Goal: Transaction & Acquisition: Purchase product/service

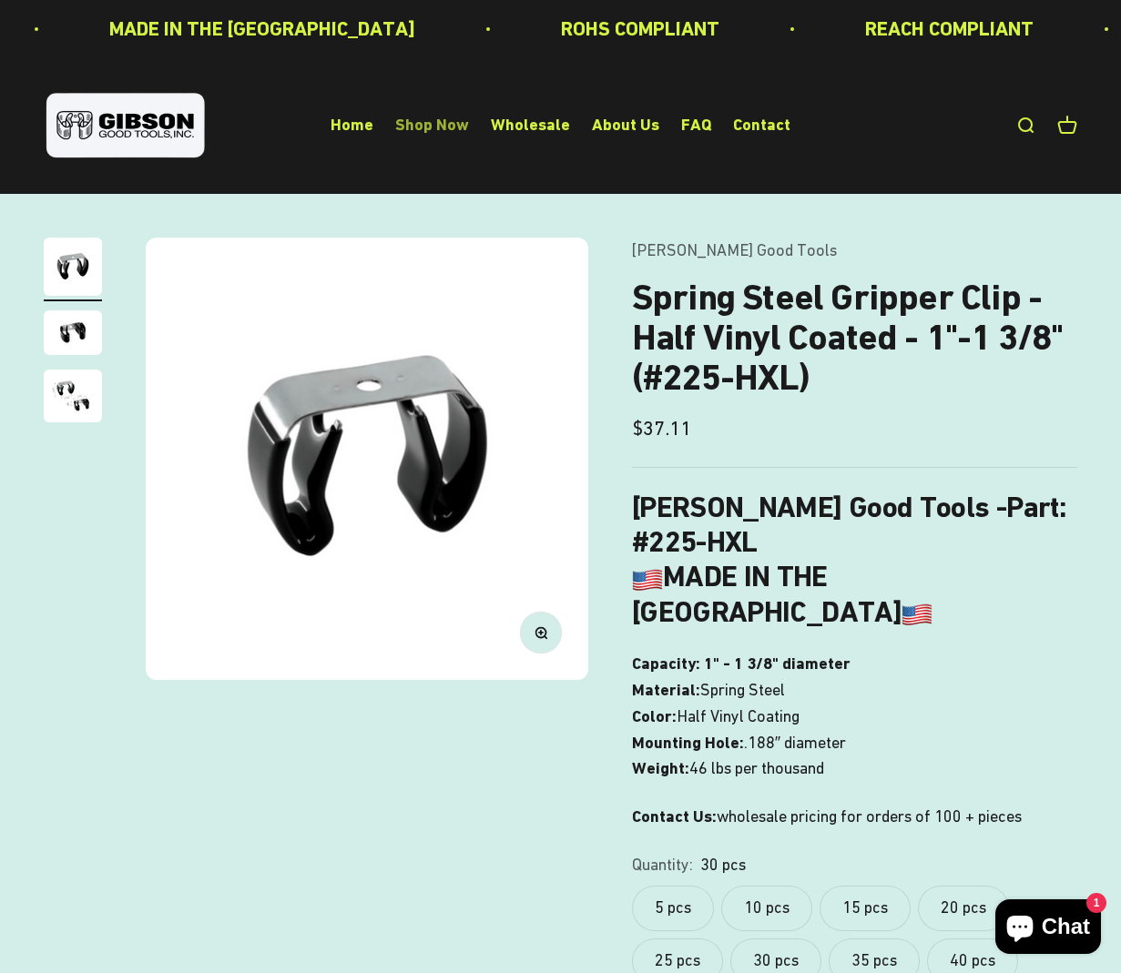
click at [437, 128] on link "Shop Now" at bounding box center [432, 125] width 74 height 19
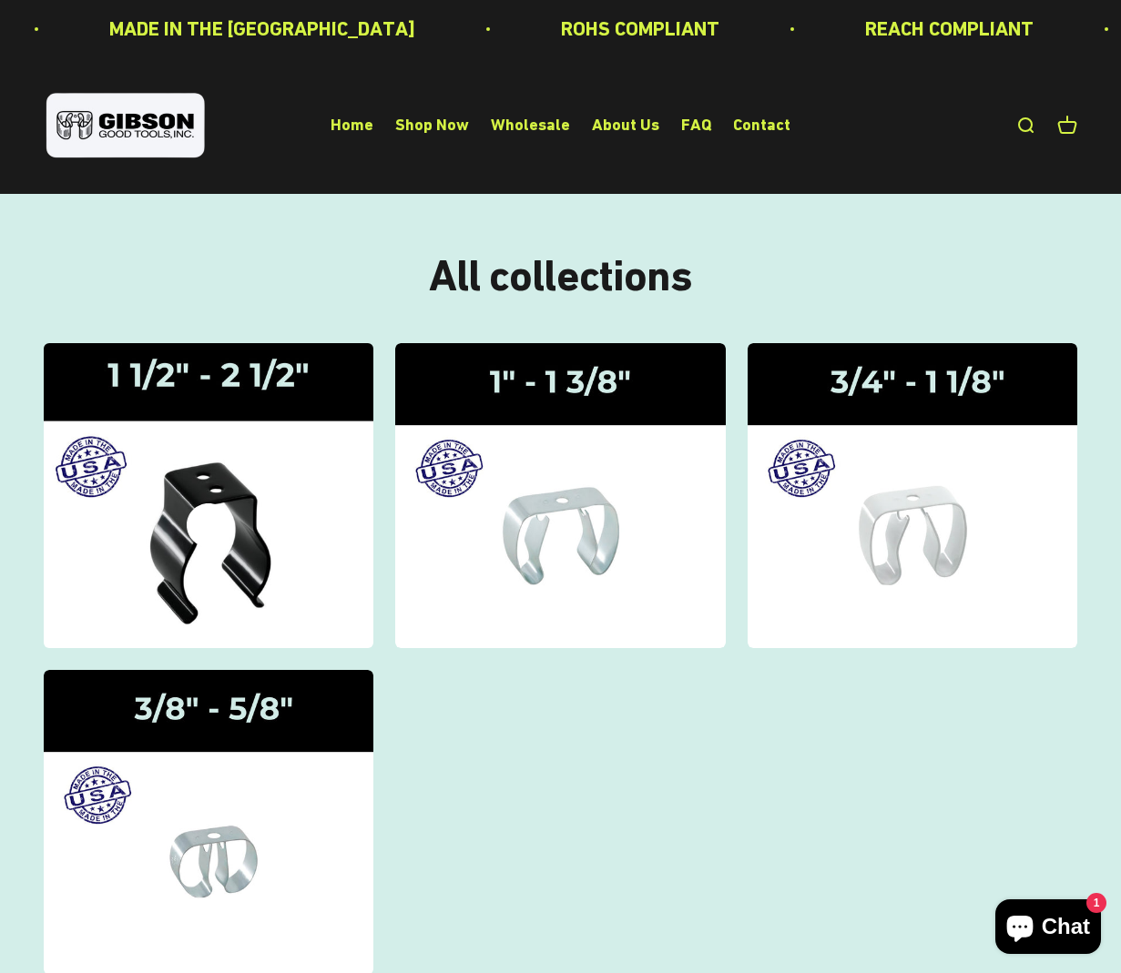
click at [288, 473] on img at bounding box center [209, 495] width 350 height 323
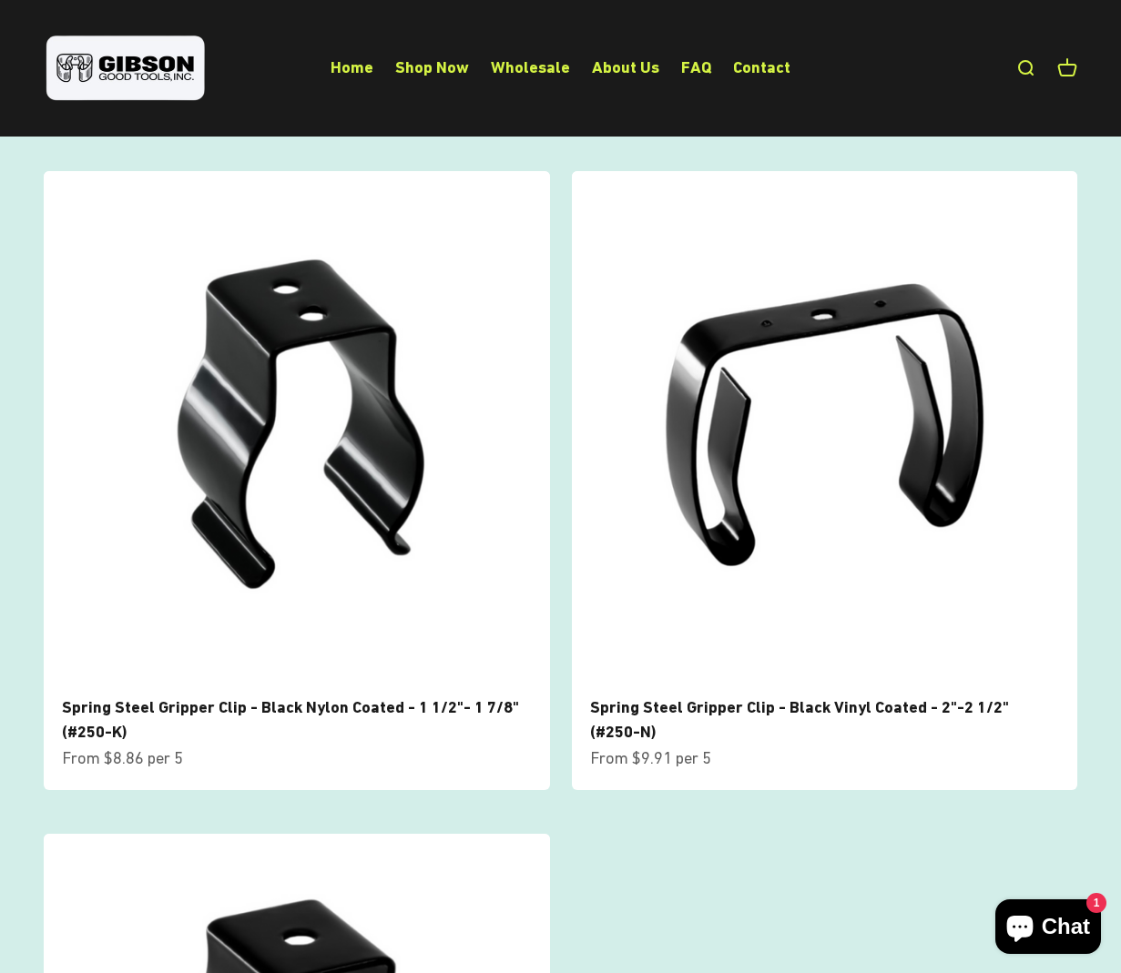
scroll to position [36, 0]
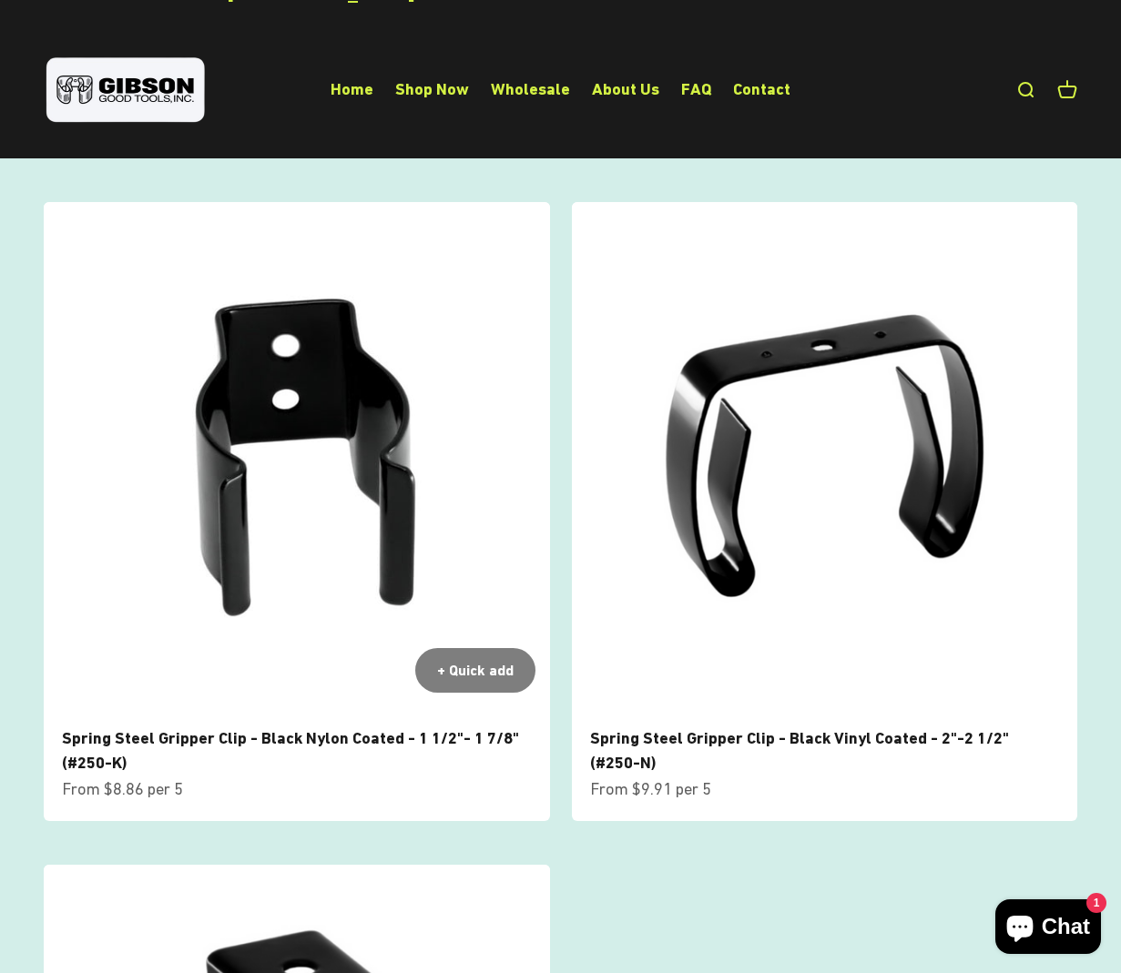
click at [360, 419] on img at bounding box center [297, 455] width 506 height 506
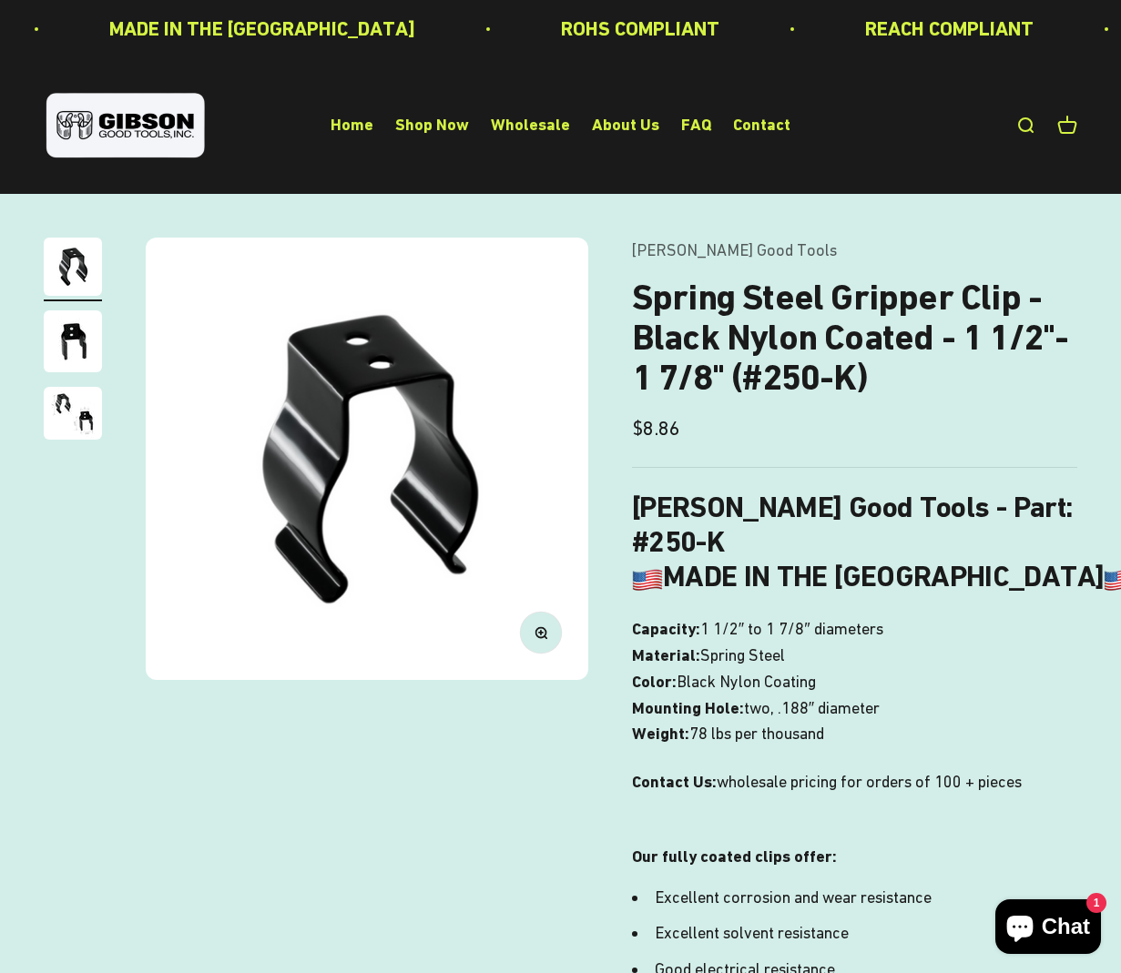
click at [48, 326] on img "Go to item 2" at bounding box center [73, 341] width 58 height 62
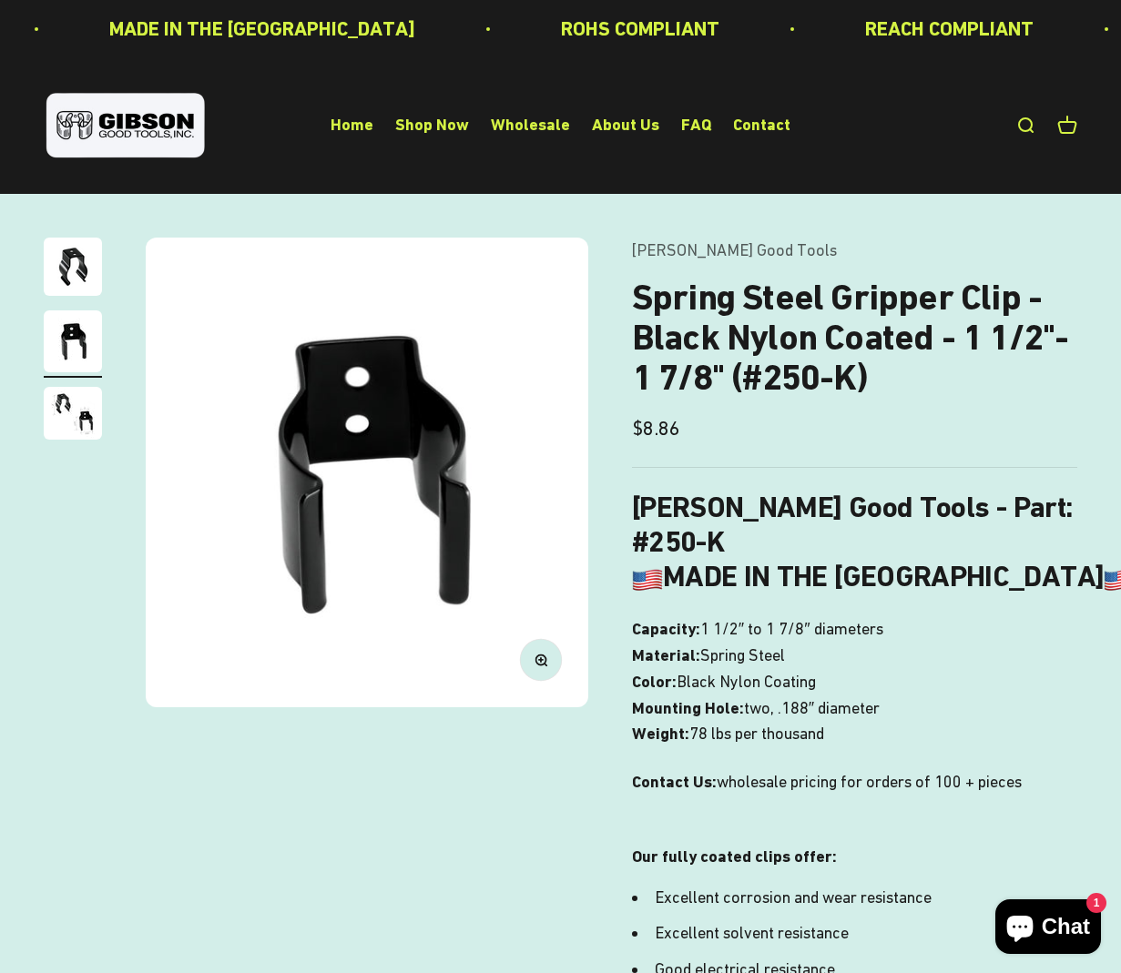
click at [67, 401] on img "Go to item 3" at bounding box center [73, 413] width 58 height 53
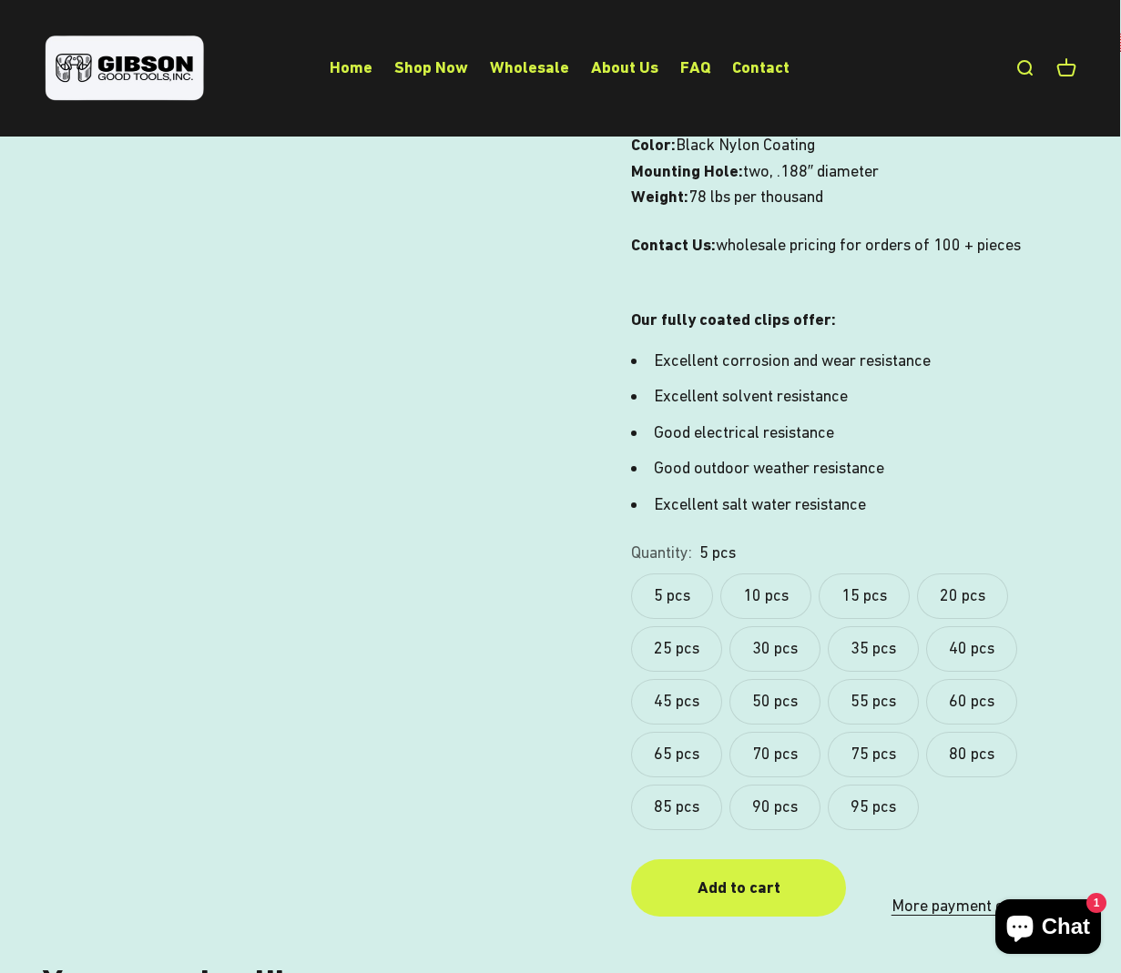
scroll to position [535, 1]
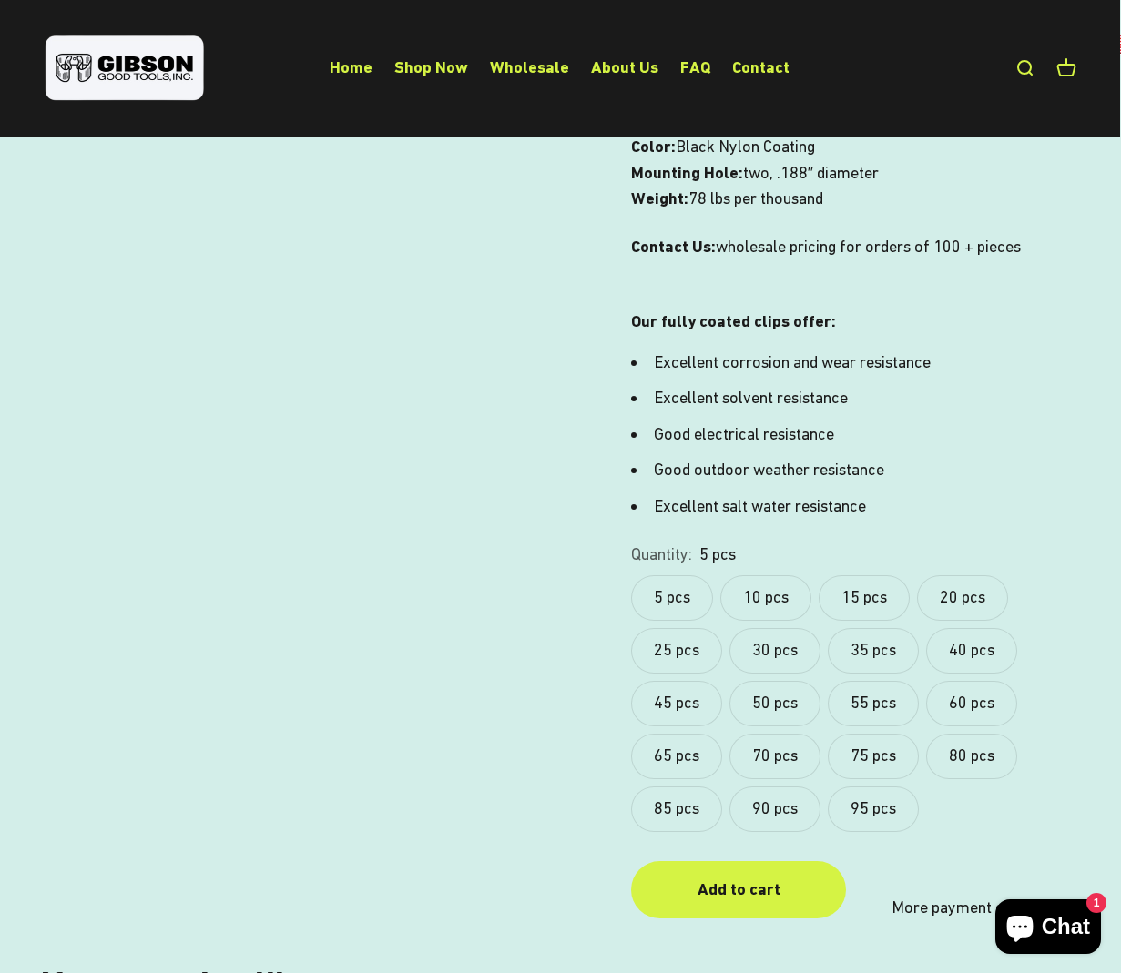
click at [794, 575] on label "10 pcs" at bounding box center [765, 598] width 91 height 46
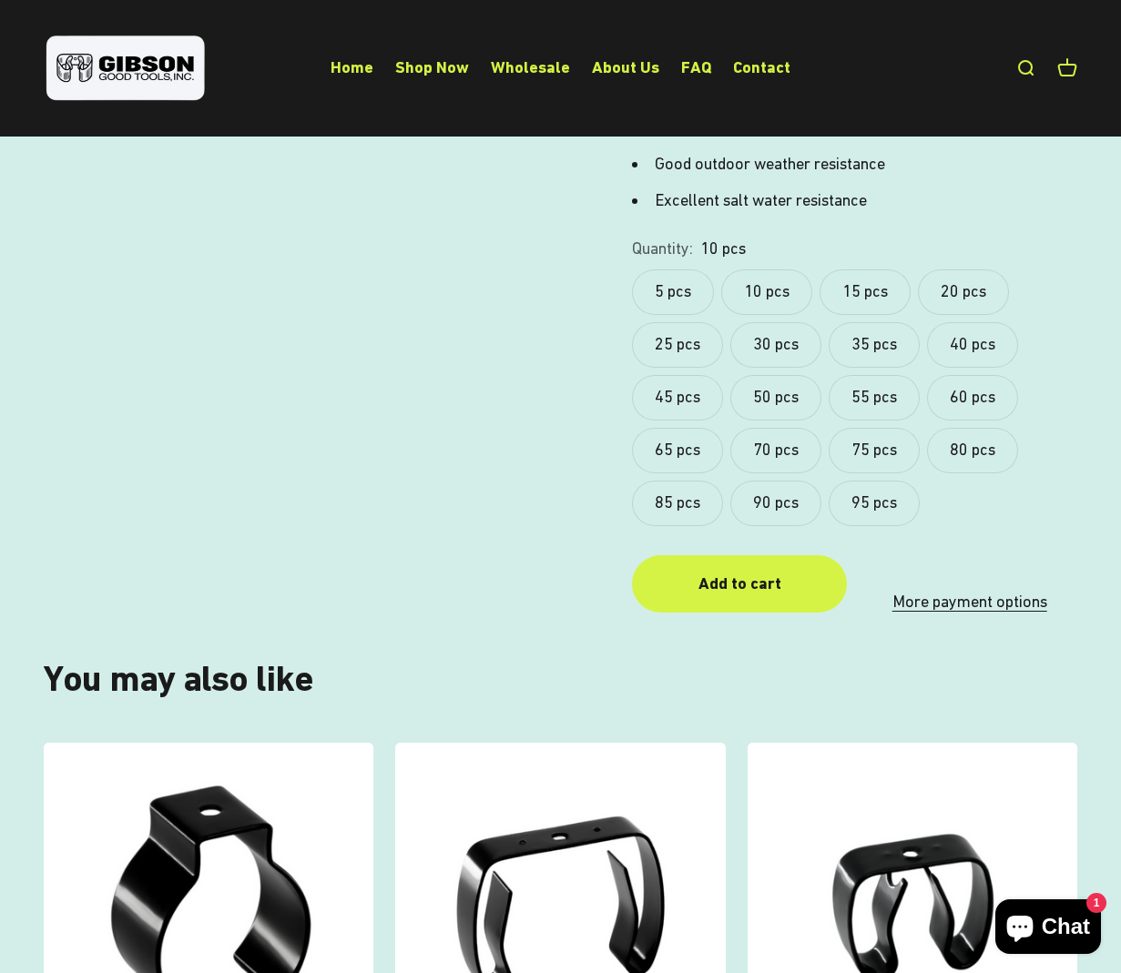
scroll to position [865, 0]
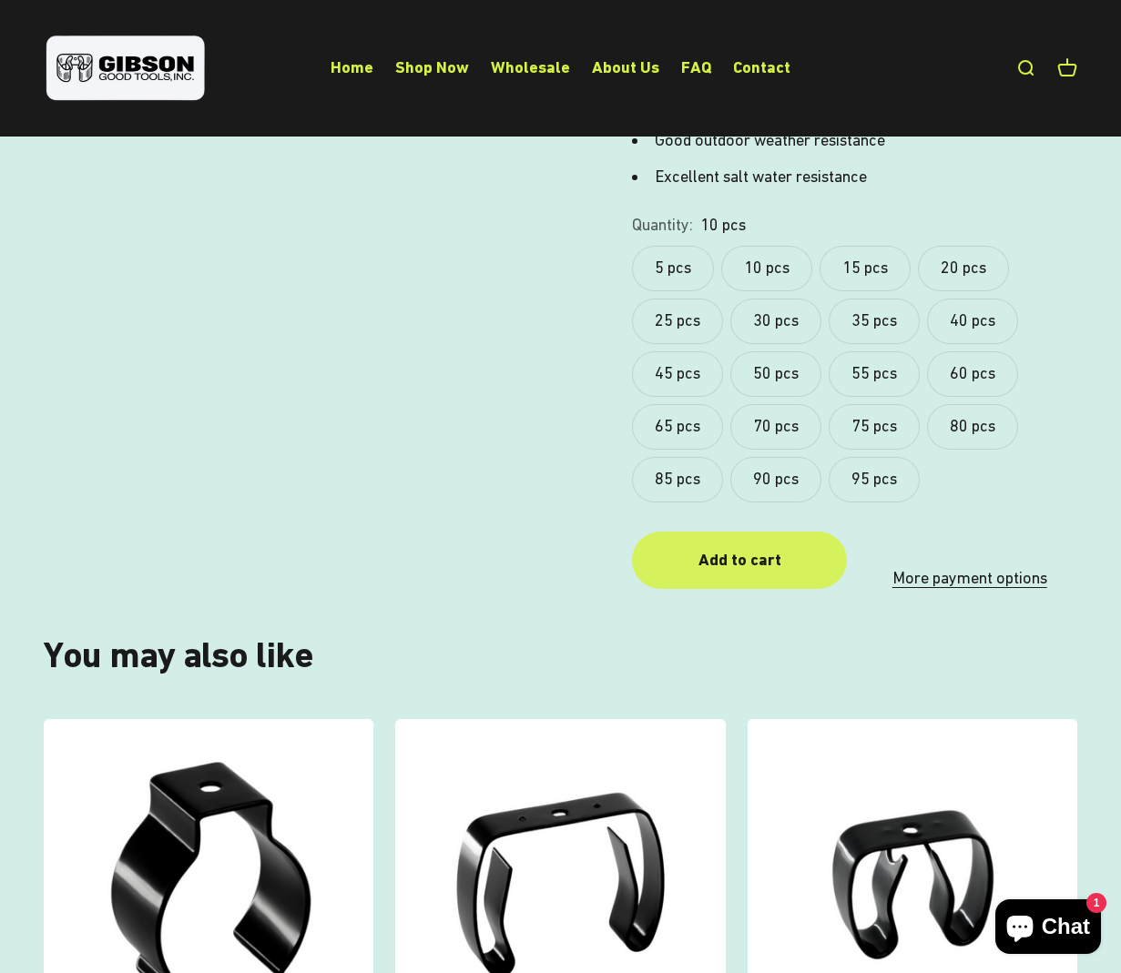
click at [738, 547] on div "Add to cart" at bounding box center [739, 560] width 143 height 26
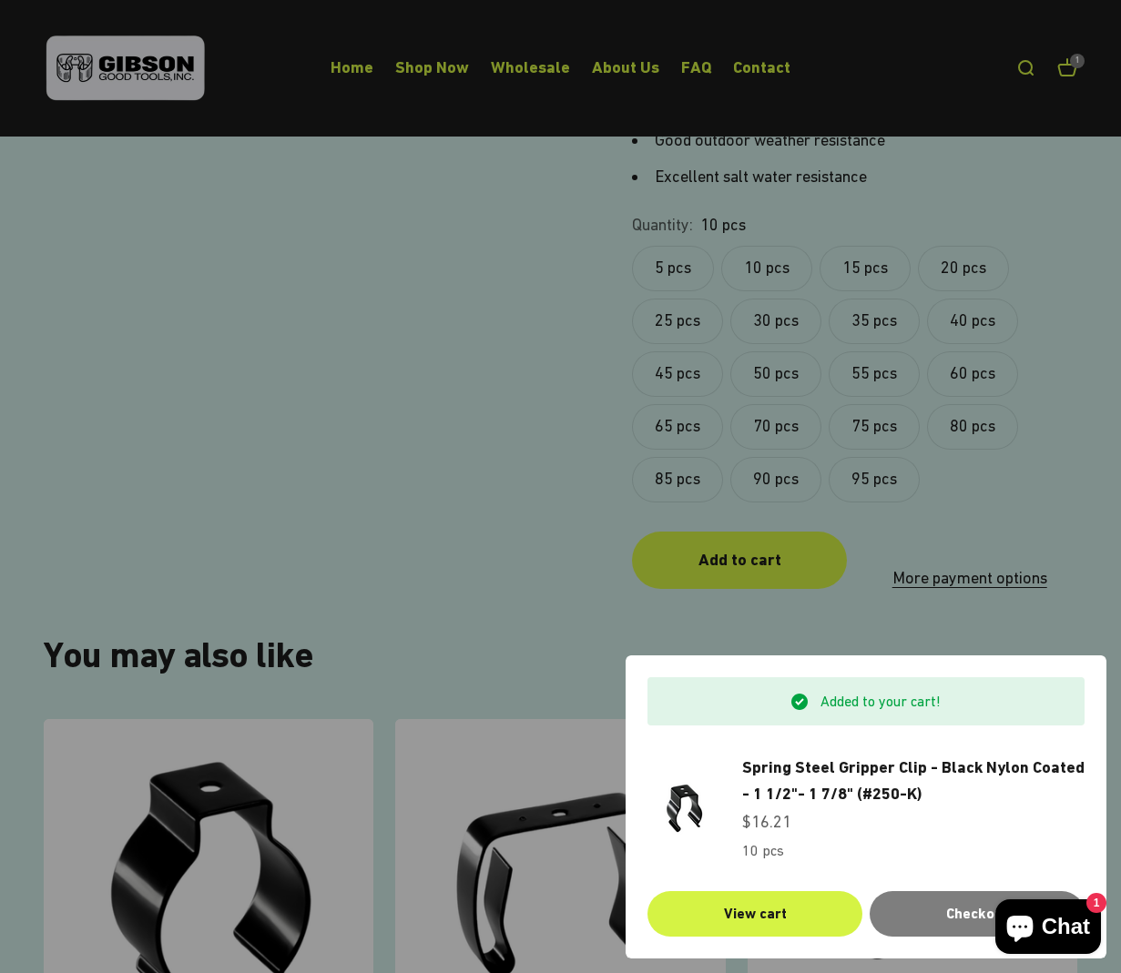
click at [603, 584] on div at bounding box center [560, 486] width 1121 height 973
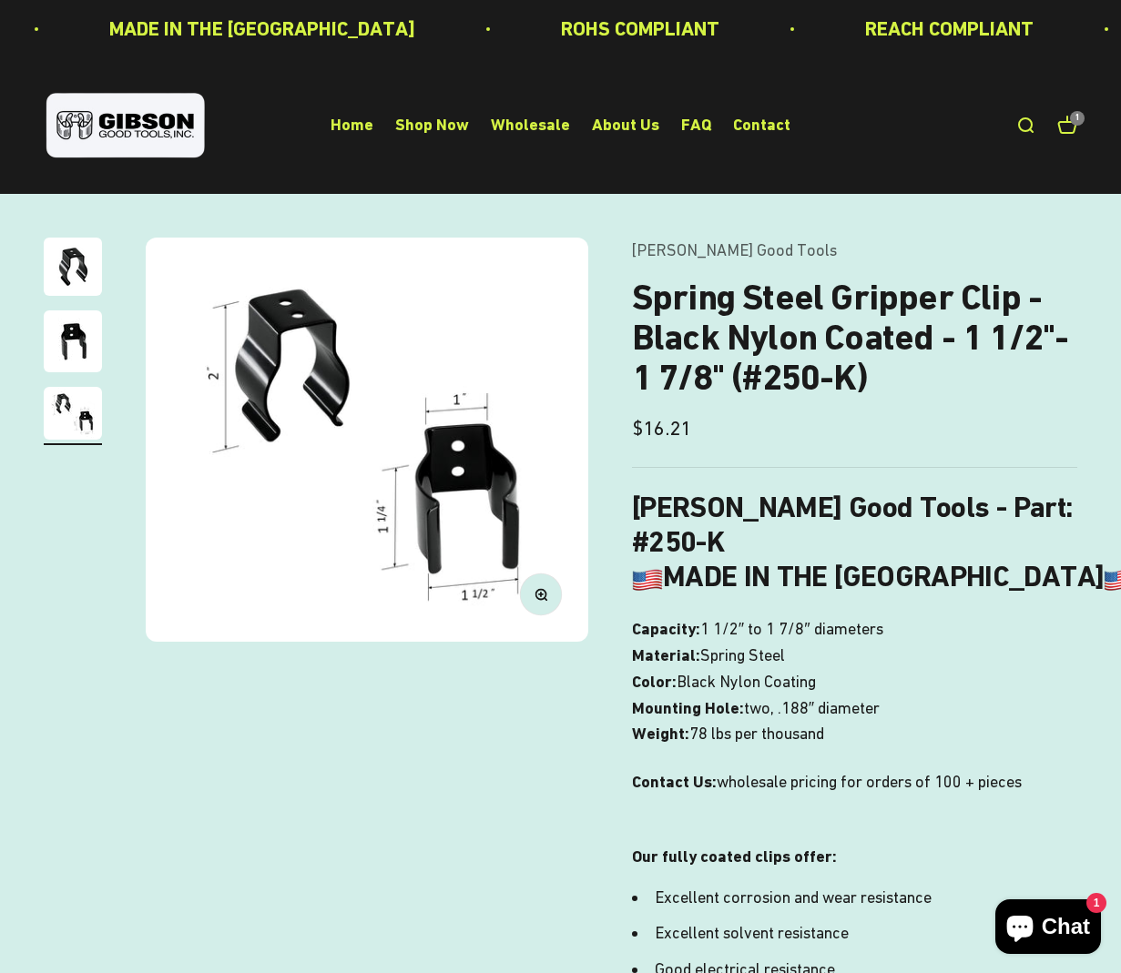
scroll to position [0, 0]
click at [1071, 130] on link "Open cart 1" at bounding box center [1067, 126] width 20 height 20
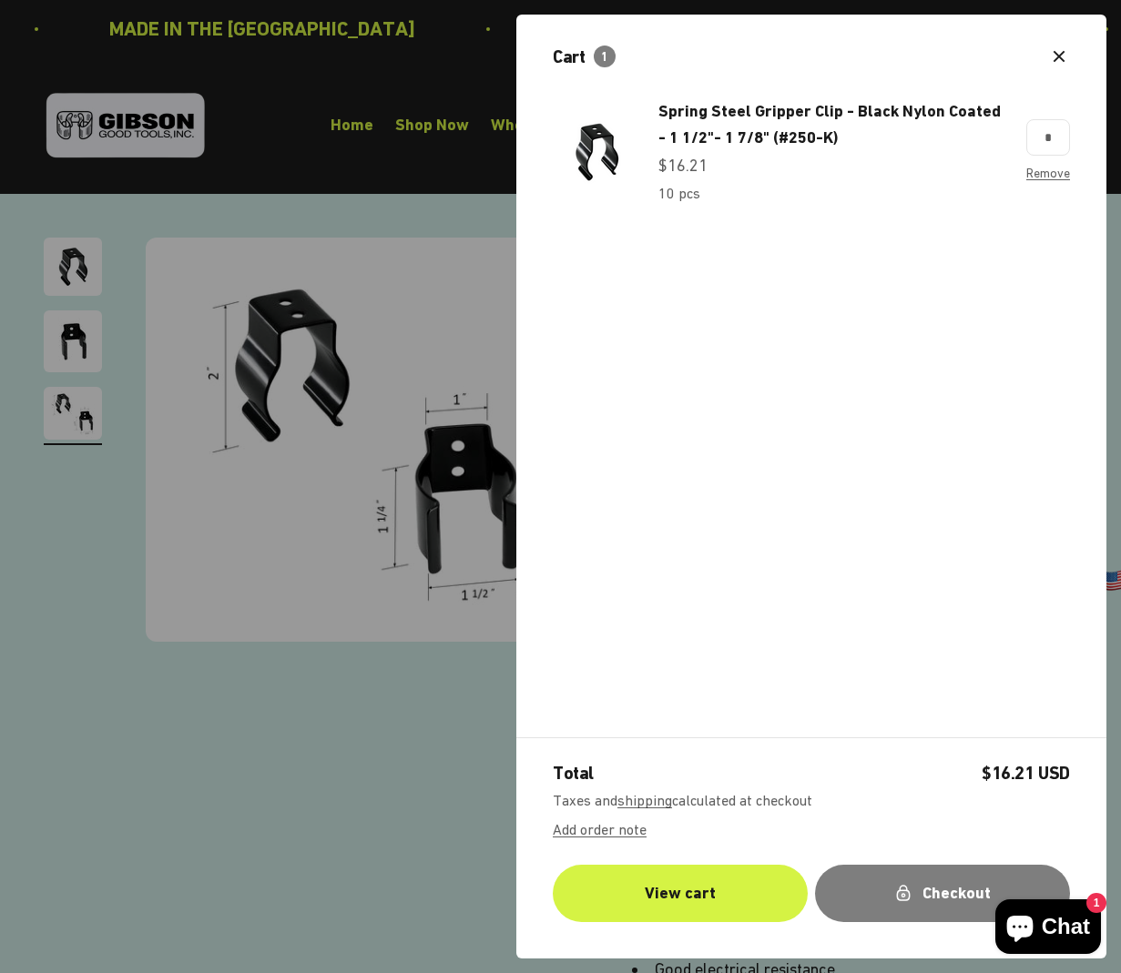
click at [1054, 54] on icon "button" at bounding box center [1059, 57] width 22 height 22
